Goal: Task Accomplishment & Management: Manage account settings

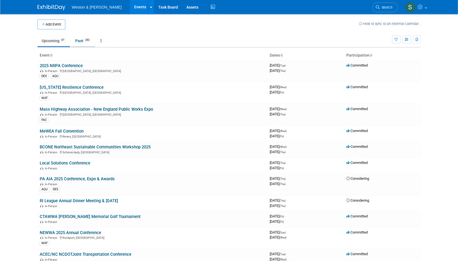
click at [82, 40] on link "Past 282" at bounding box center [83, 41] width 24 height 11
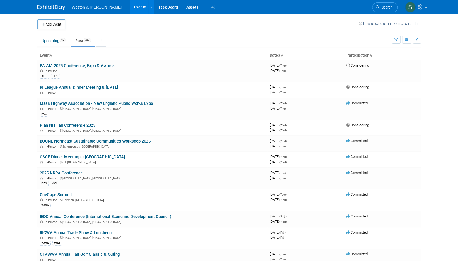
click at [103, 42] on link at bounding box center [100, 41] width 9 height 11
click at [111, 50] on link "All Events 349 Past and Upcoming" at bounding box center [118, 53] width 44 height 12
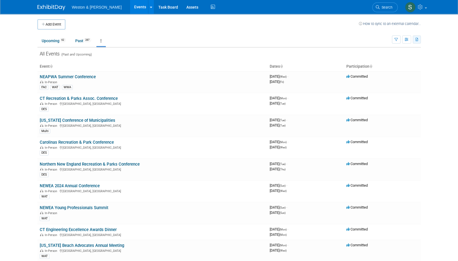
click at [417, 39] on icon "button" at bounding box center [416, 40] width 3 height 4
click at [399, 57] on span "(349 Events)" at bounding box center [398, 58] width 19 height 4
